Goal: Task Accomplishment & Management: Use online tool/utility

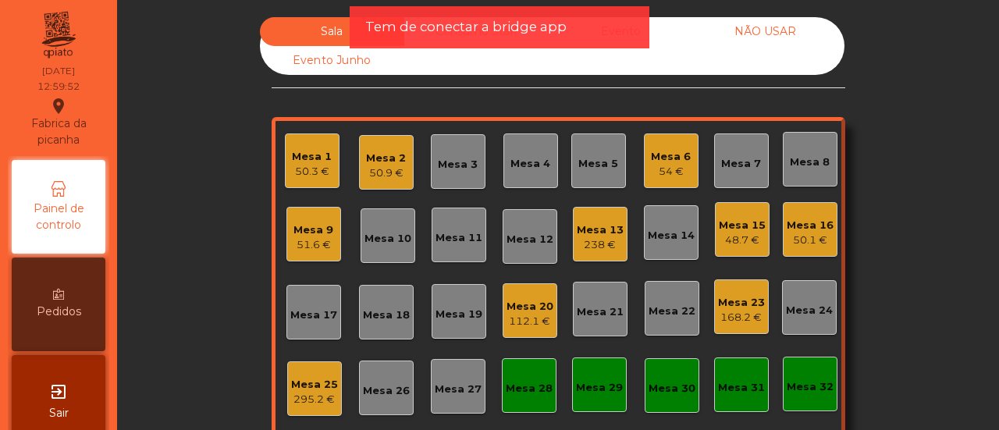
click at [801, 380] on div "Mesa 32" at bounding box center [810, 387] width 47 height 16
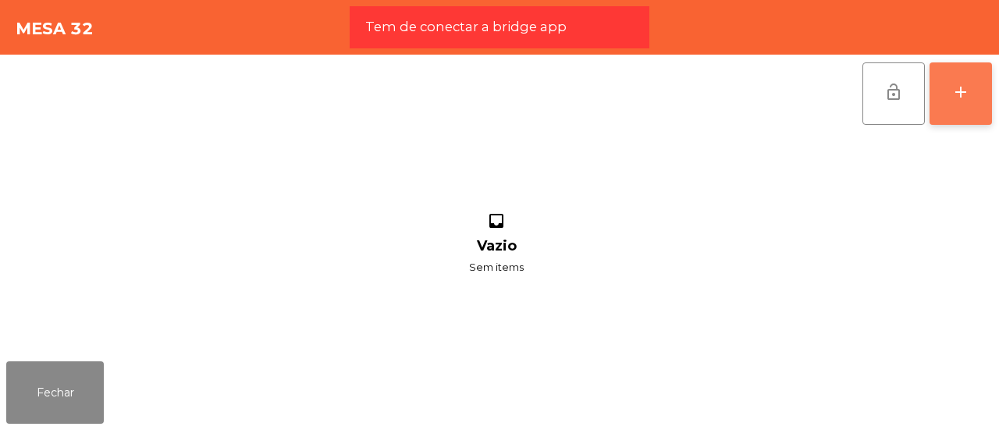
click at [963, 88] on div "add" at bounding box center [960, 92] width 19 height 19
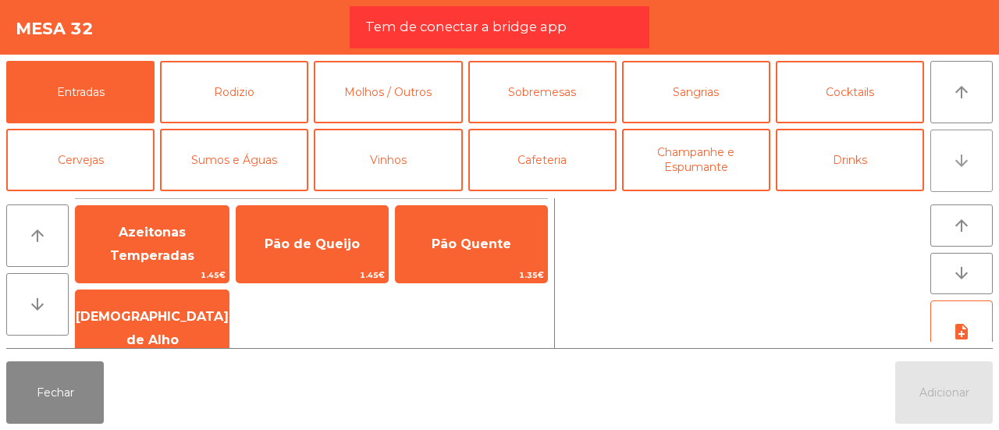
click at [944, 158] on button "arrow_downward" at bounding box center [961, 161] width 62 height 62
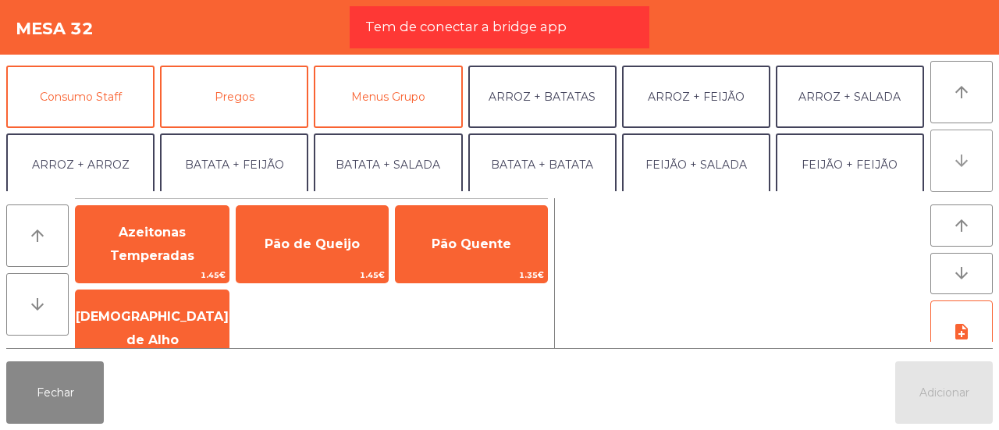
scroll to position [136, 0]
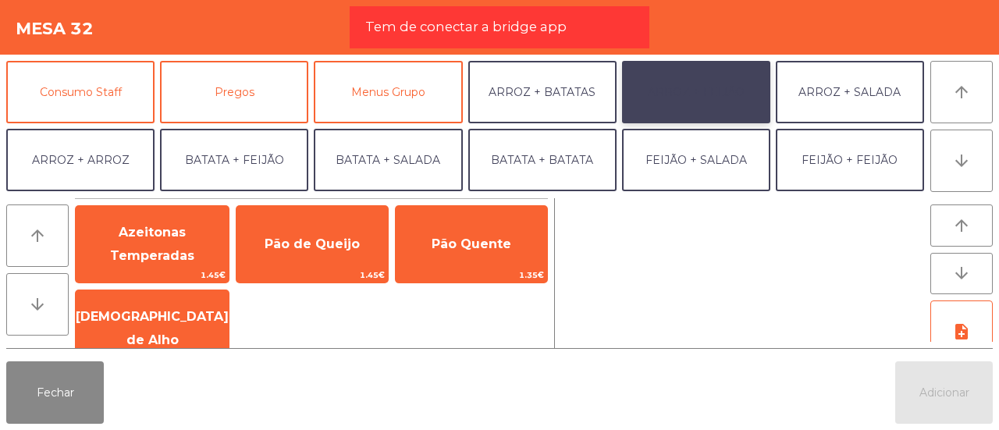
click at [684, 91] on button "ARROZ + FEIJÃO" at bounding box center [696, 92] width 148 height 62
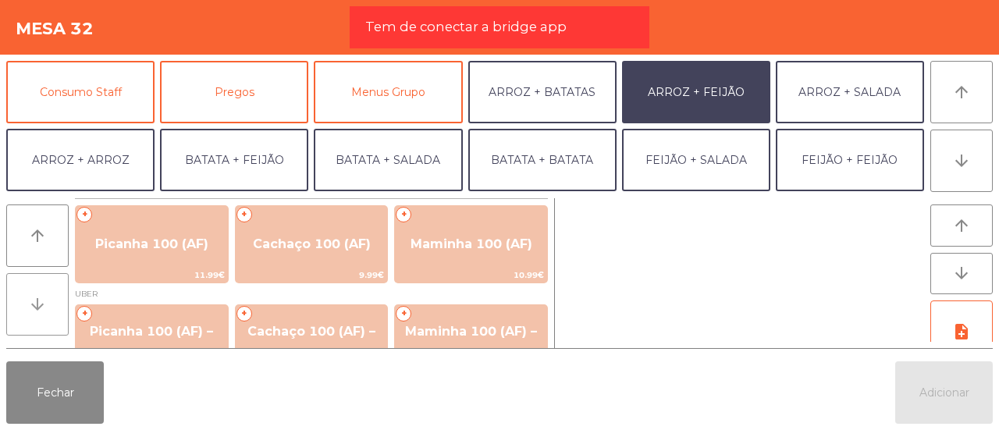
click at [29, 293] on button "arrow_downward" at bounding box center [37, 304] width 62 height 62
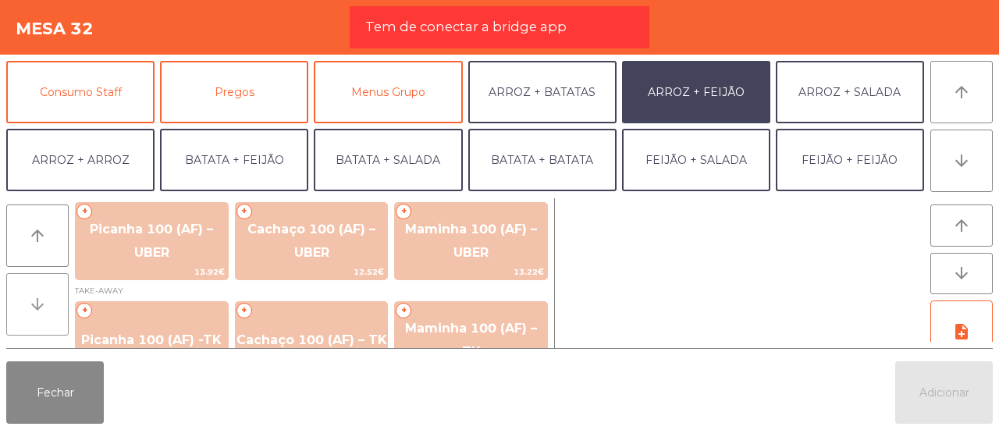
click at [29, 293] on button "arrow_downward" at bounding box center [37, 304] width 62 height 62
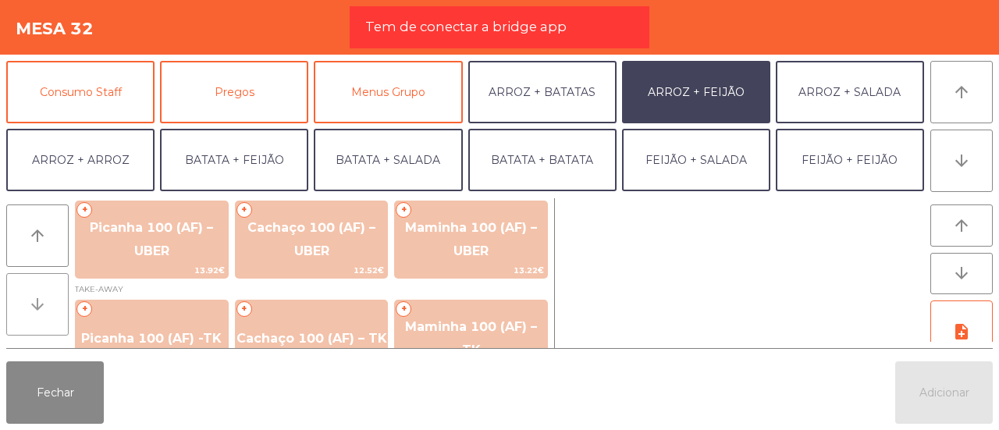
scroll to position [139, 0]
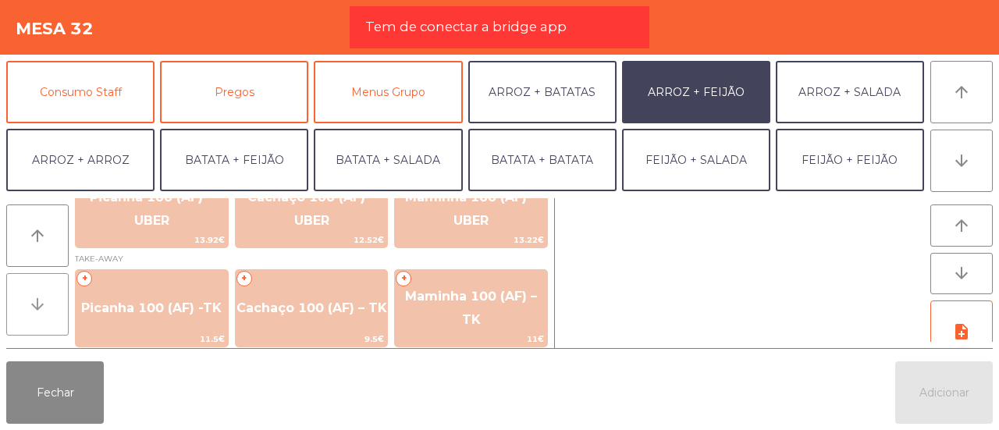
click at [29, 293] on button "arrow_downward" at bounding box center [37, 304] width 62 height 62
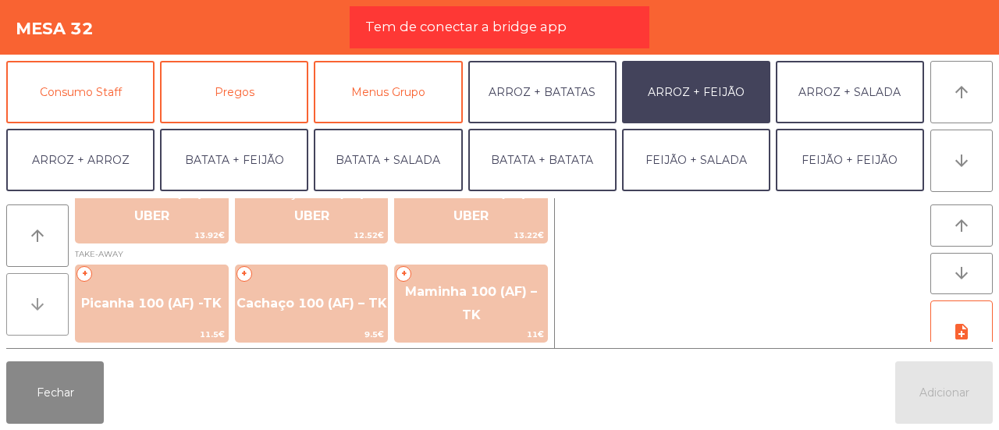
click at [29, 293] on button "arrow_downward" at bounding box center [37, 304] width 62 height 62
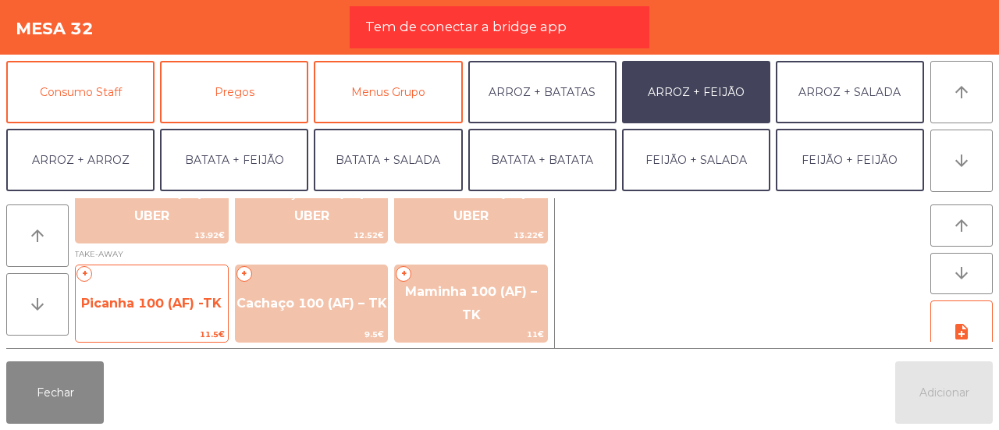
click at [108, 309] on span "Picanha 100 (AF) -TK" at bounding box center [151, 303] width 140 height 15
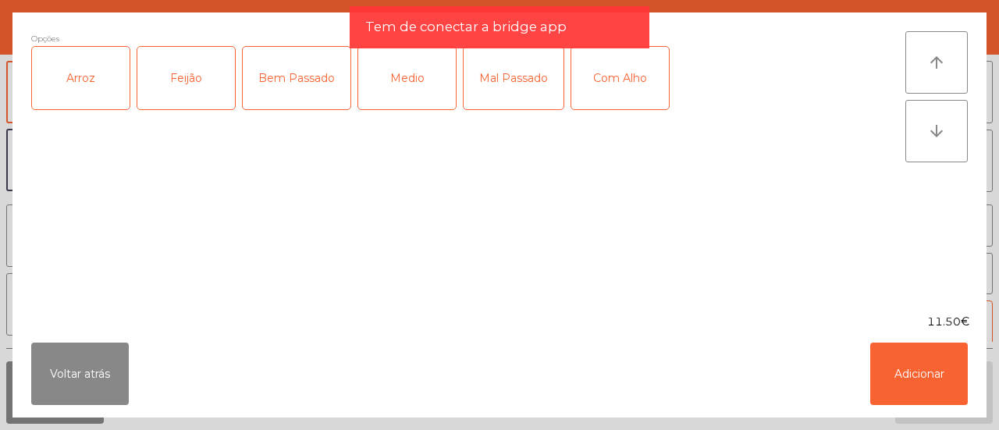
click at [51, 69] on div "Arroz" at bounding box center [81, 78] width 98 height 62
click at [220, 66] on div "Feijão" at bounding box center [186, 78] width 98 height 62
click at [281, 67] on div "Bem Passado" at bounding box center [297, 78] width 108 height 62
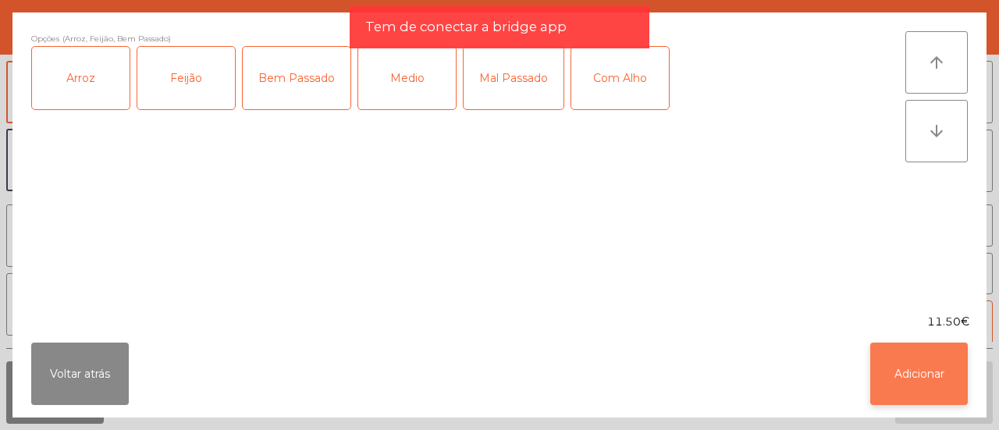
click at [915, 371] on button "Adicionar" at bounding box center [919, 374] width 98 height 62
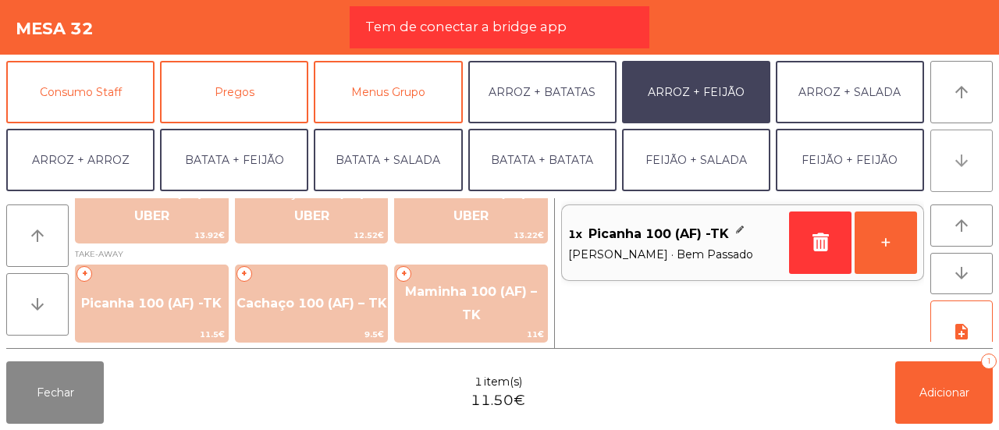
click at [973, 163] on button "arrow_downward" at bounding box center [961, 161] width 62 height 62
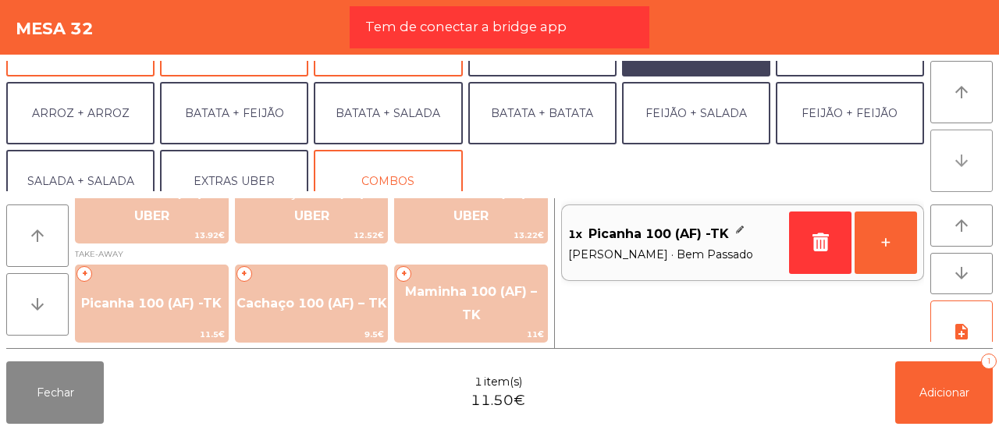
scroll to position [203, 0]
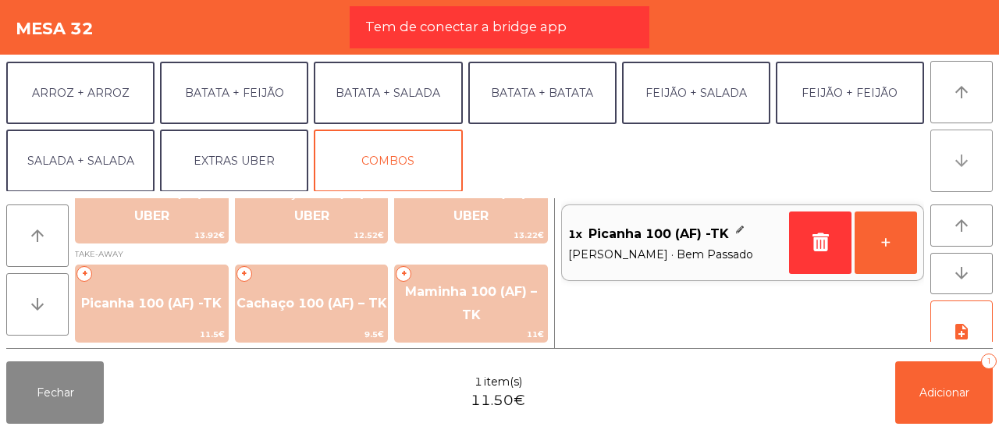
click at [973, 163] on button "arrow_downward" at bounding box center [961, 161] width 62 height 62
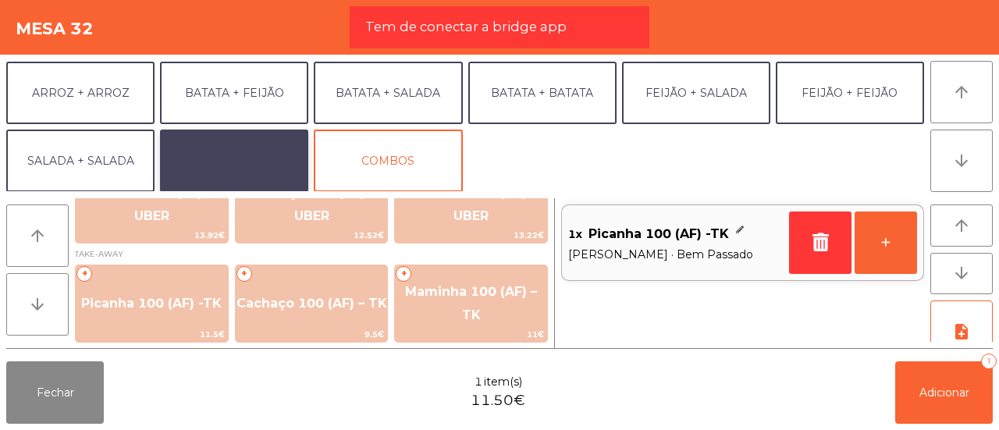
click at [280, 155] on button "EXTRAS UBER" at bounding box center [234, 161] width 148 height 62
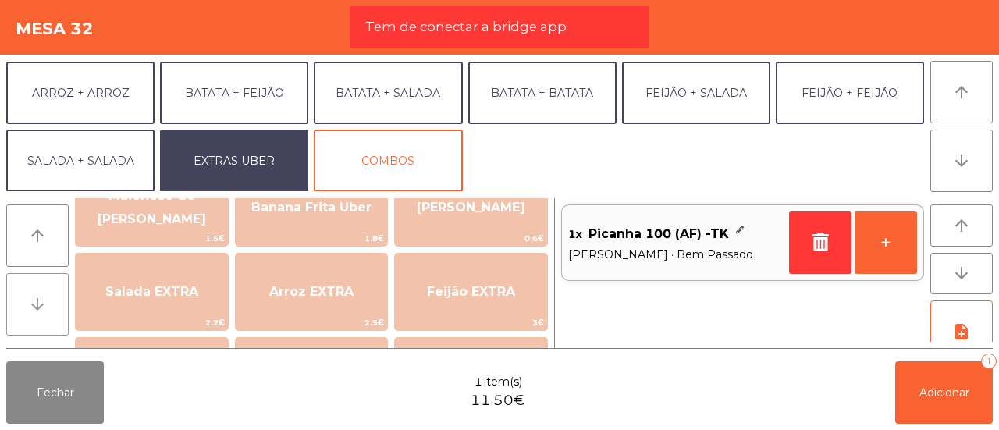
click at [37, 295] on icon "arrow_downward" at bounding box center [37, 304] width 19 height 19
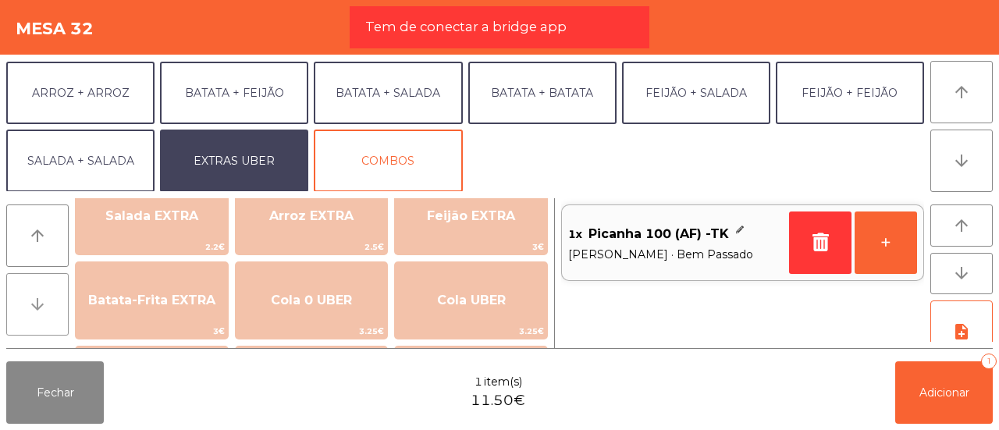
click at [37, 295] on icon "arrow_downward" at bounding box center [37, 304] width 19 height 19
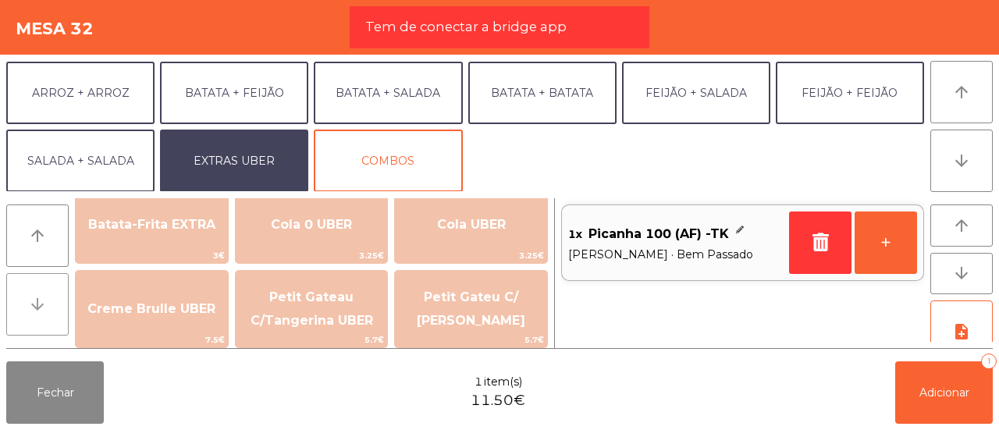
click at [37, 295] on icon "arrow_downward" at bounding box center [37, 304] width 19 height 19
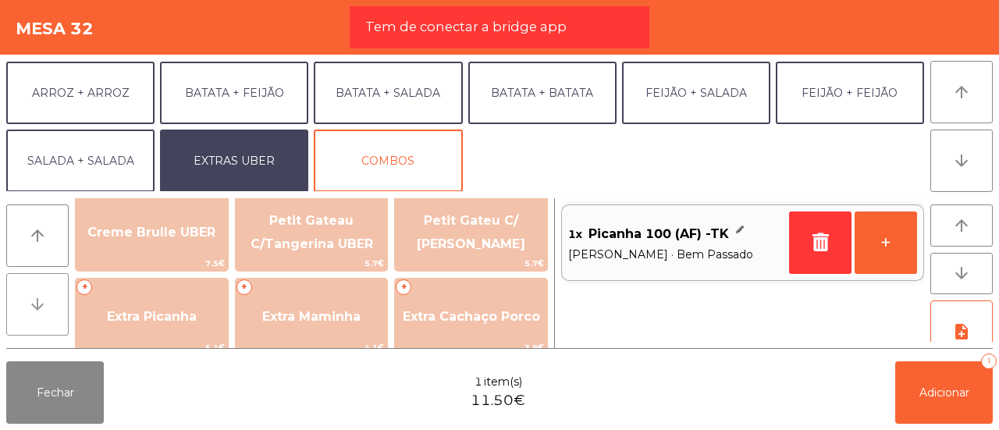
click at [37, 295] on icon "arrow_downward" at bounding box center [37, 304] width 19 height 19
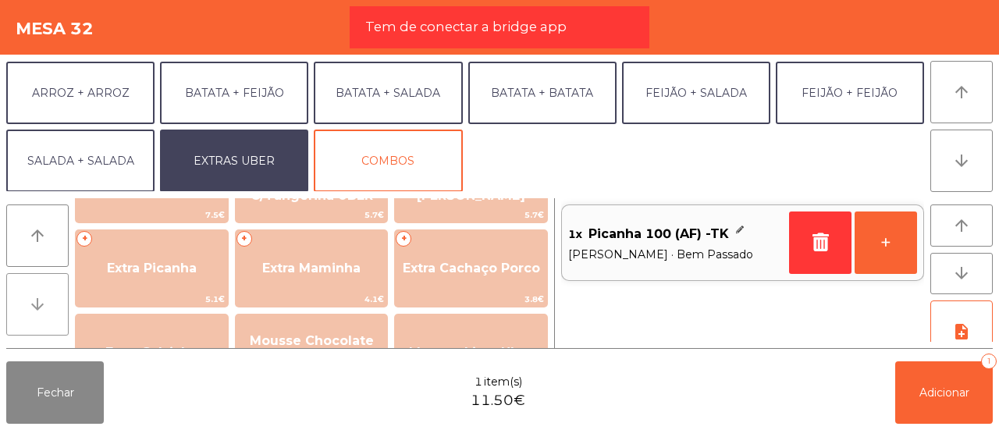
scroll to position [442, 0]
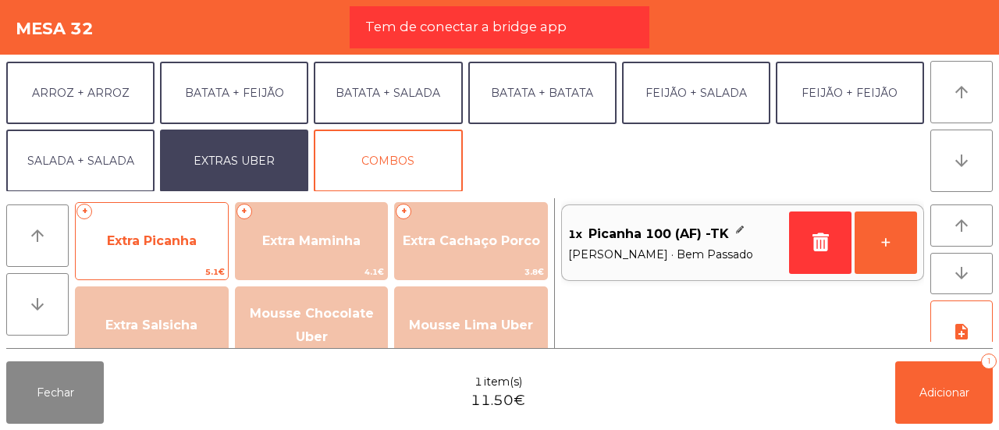
click at [172, 252] on span "Extra Picanha" at bounding box center [152, 241] width 152 height 42
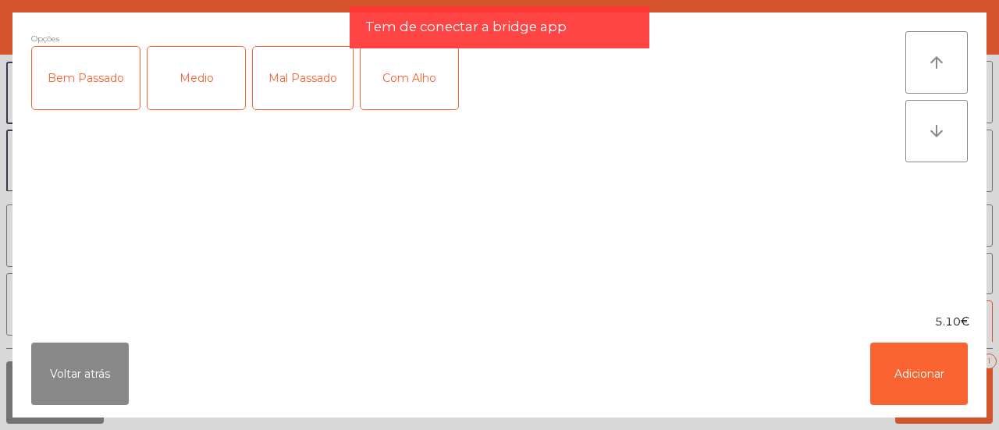
click at [84, 71] on div "Bem Passado" at bounding box center [86, 78] width 108 height 62
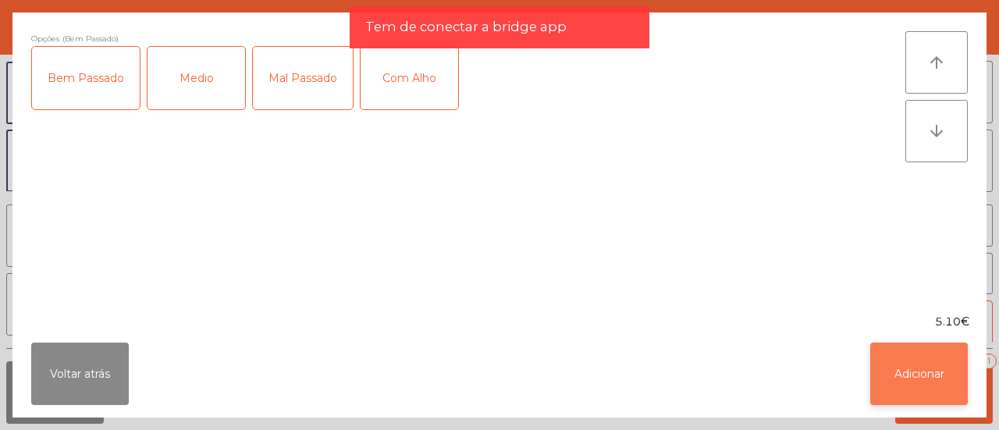
click at [927, 363] on button "Adicionar" at bounding box center [919, 374] width 98 height 62
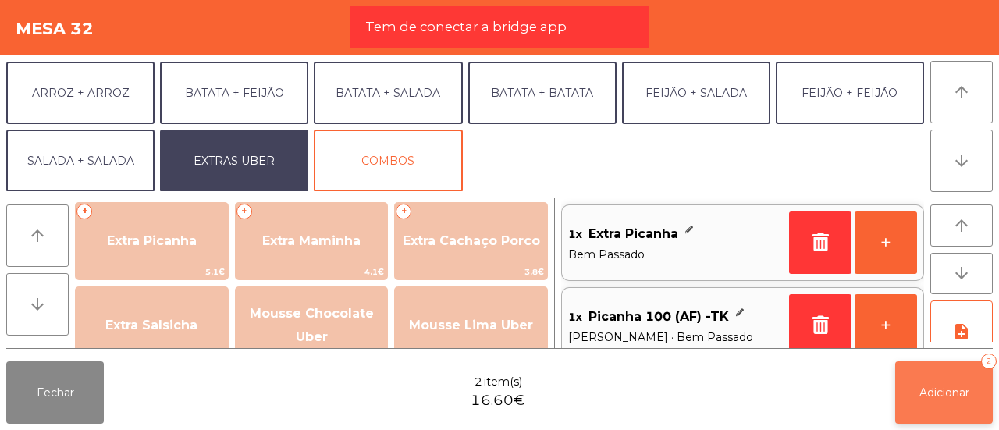
click at [950, 392] on span "Adicionar" at bounding box center [944, 392] width 50 height 14
